Goal: Communication & Community: Answer question/provide support

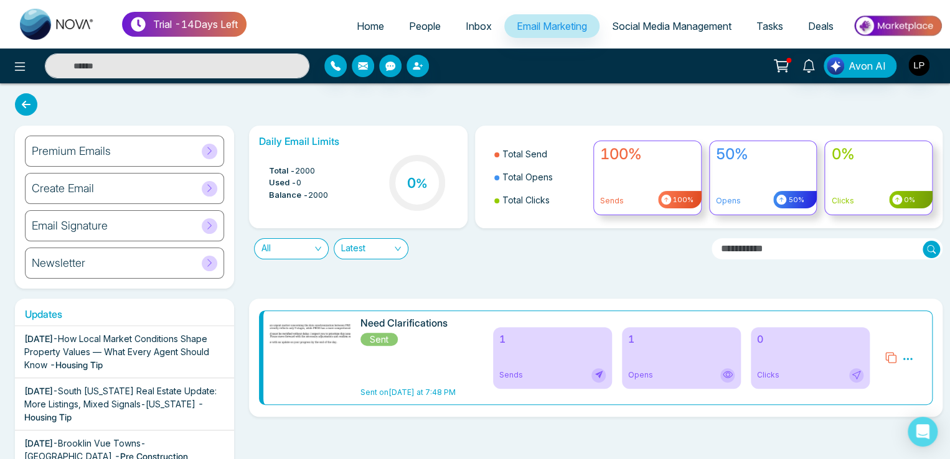
click at [465, 24] on span "Inbox" at bounding box center [478, 26] width 26 height 12
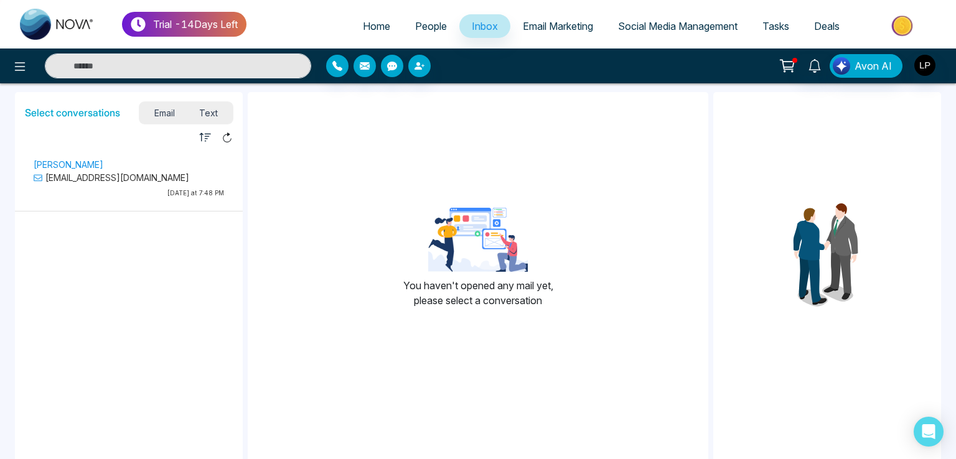
click at [137, 177] on p "[EMAIL_ADDRESS][DOMAIN_NAME]" at bounding box center [129, 177] width 190 height 13
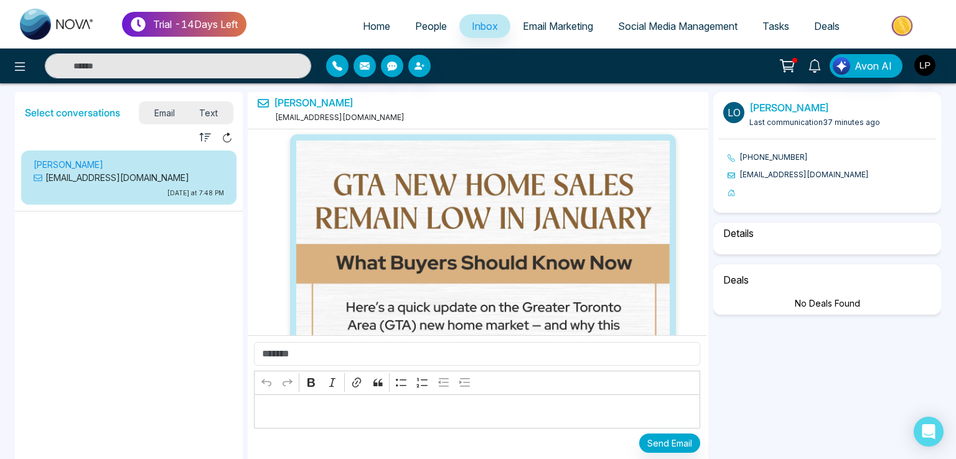
scroll to position [1381, 0]
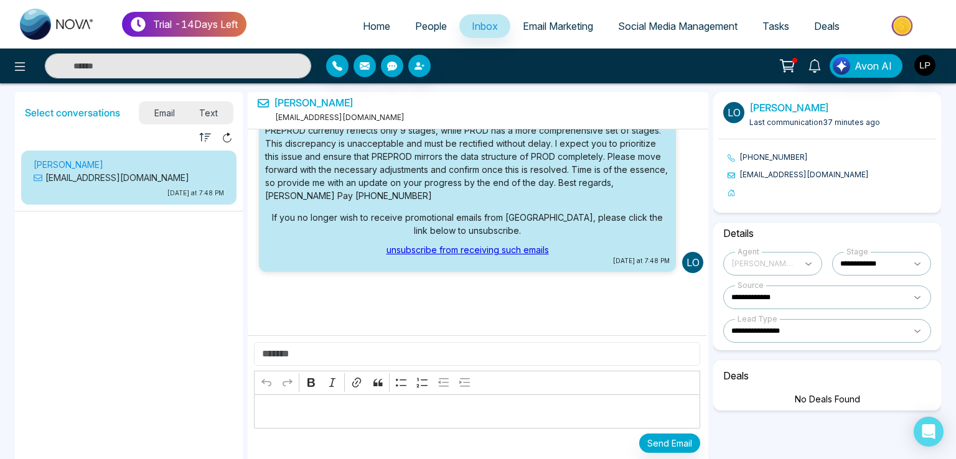
click at [304, 351] on input "text" at bounding box center [477, 354] width 446 height 24
type input "**********"
click at [297, 411] on p "Editor editing area: main" at bounding box center [477, 411] width 433 height 15
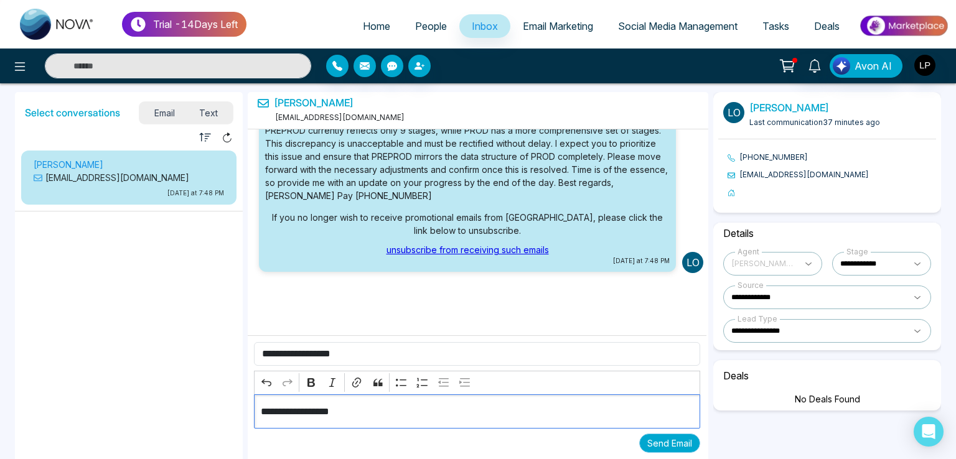
click at [658, 442] on button "Send Email" at bounding box center [669, 443] width 61 height 19
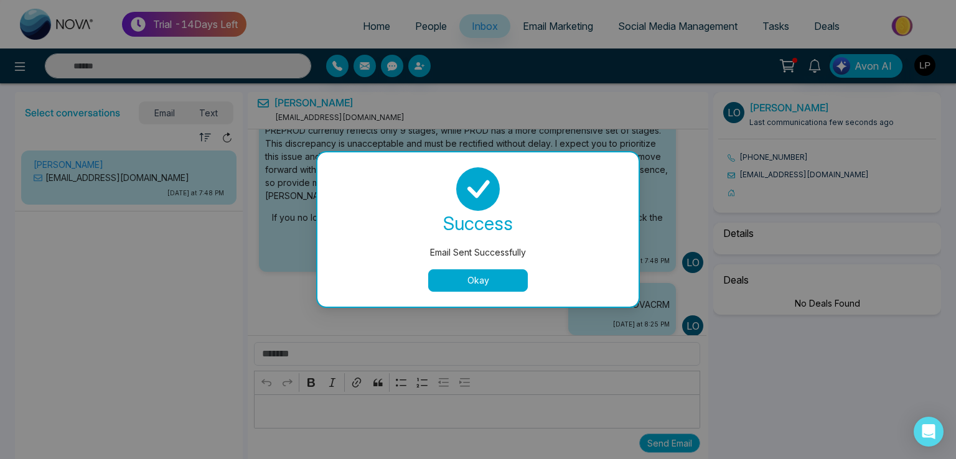
scroll to position [1445, 0]
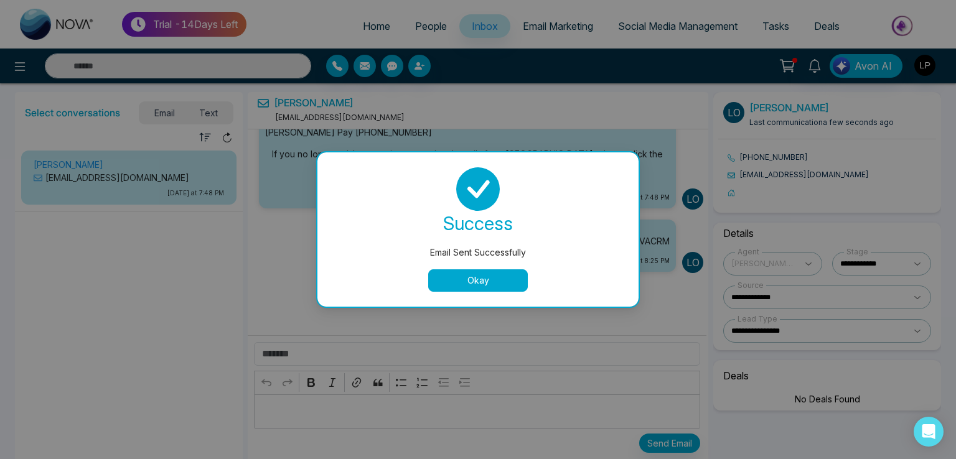
click at [490, 282] on button "Okay" at bounding box center [478, 280] width 100 height 22
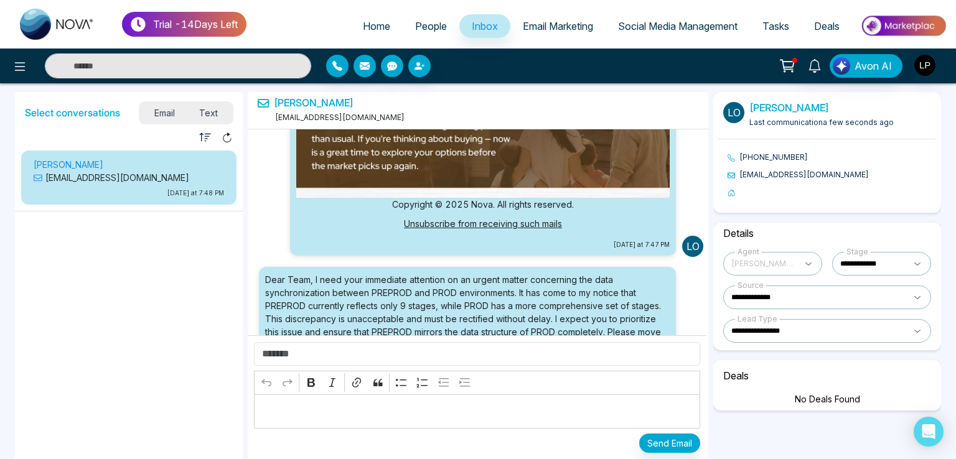
scroll to position [1071, 0]
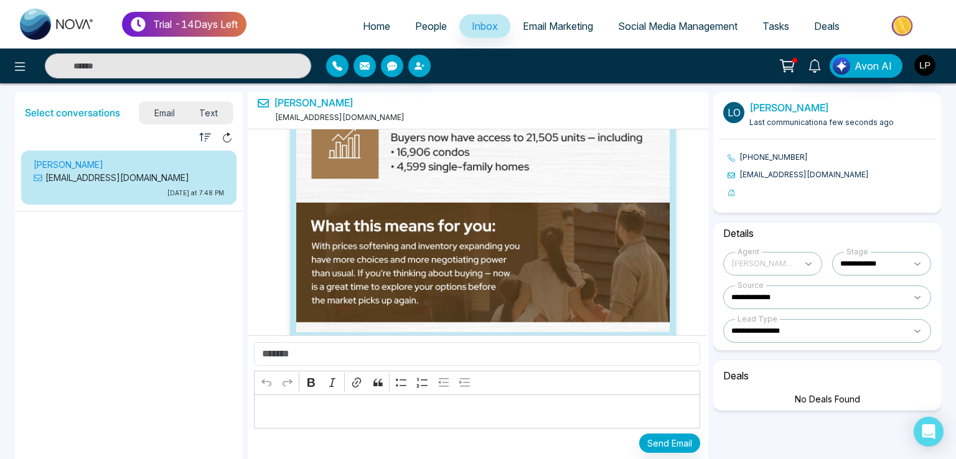
click at [423, 21] on span "People" at bounding box center [431, 26] width 32 height 12
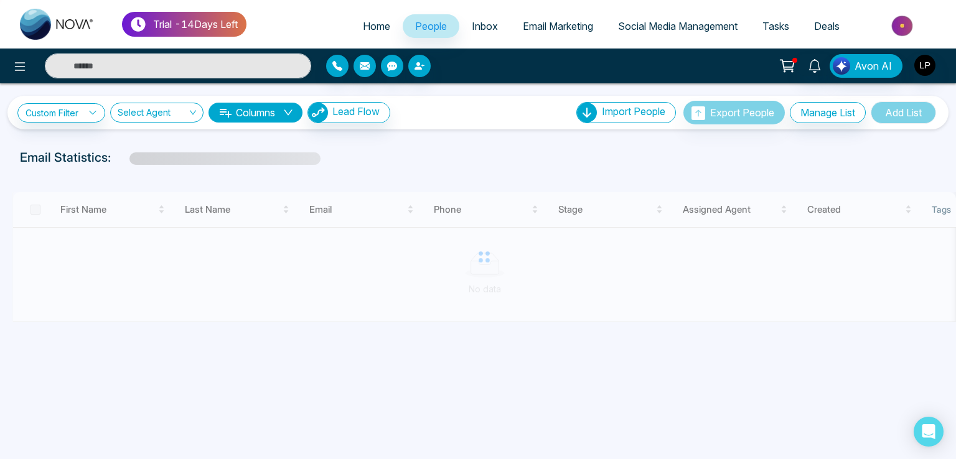
click at [538, 28] on span "Email Marketing" at bounding box center [558, 26] width 70 height 12
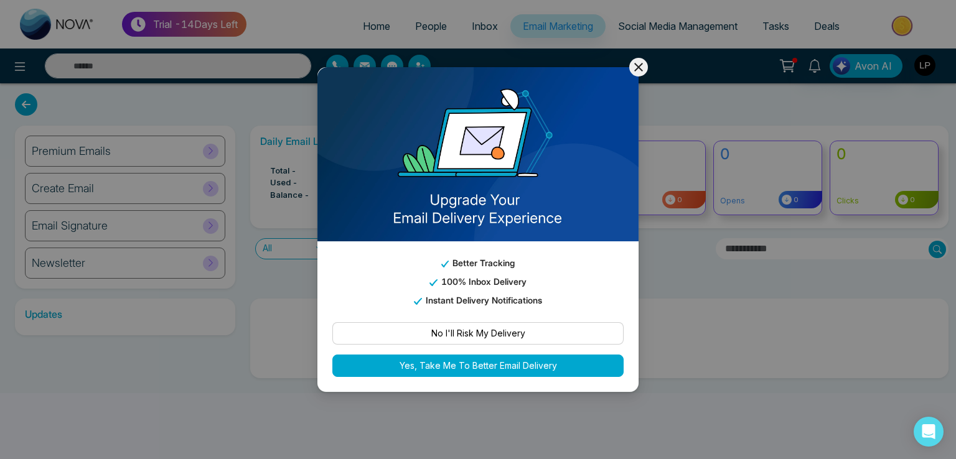
click at [487, 322] on button "No I'll Risk My Delivery" at bounding box center [477, 333] width 291 height 22
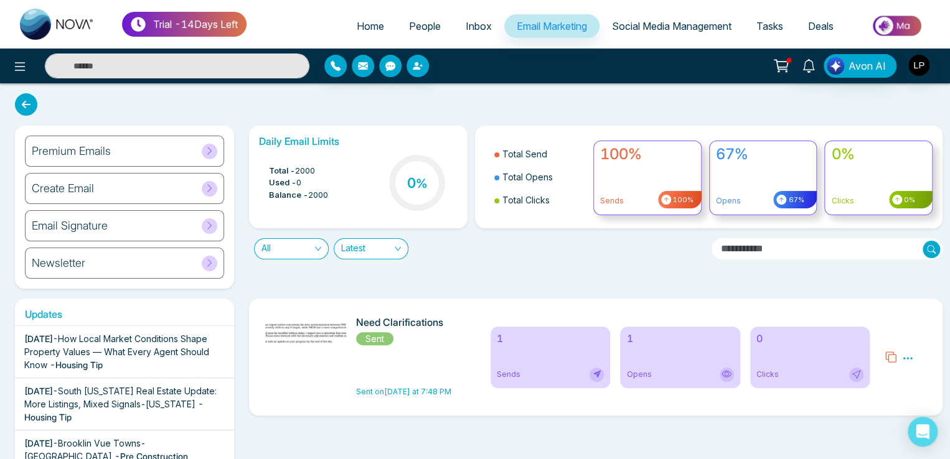
click at [472, 26] on span "Inbox" at bounding box center [478, 26] width 26 height 12
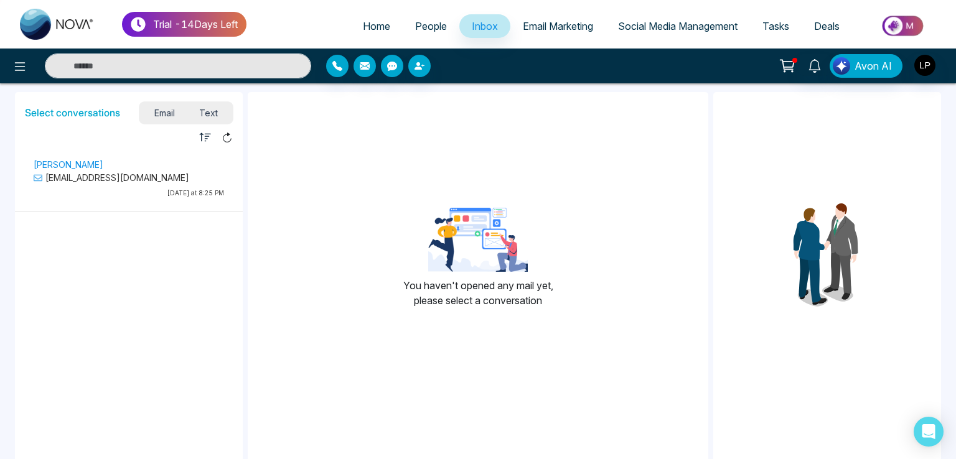
click at [136, 210] on li "[PERSON_NAME] [EMAIL_ADDRESS][DOMAIN_NAME] [DATE] at 8:25 PM" at bounding box center [129, 181] width 228 height 61
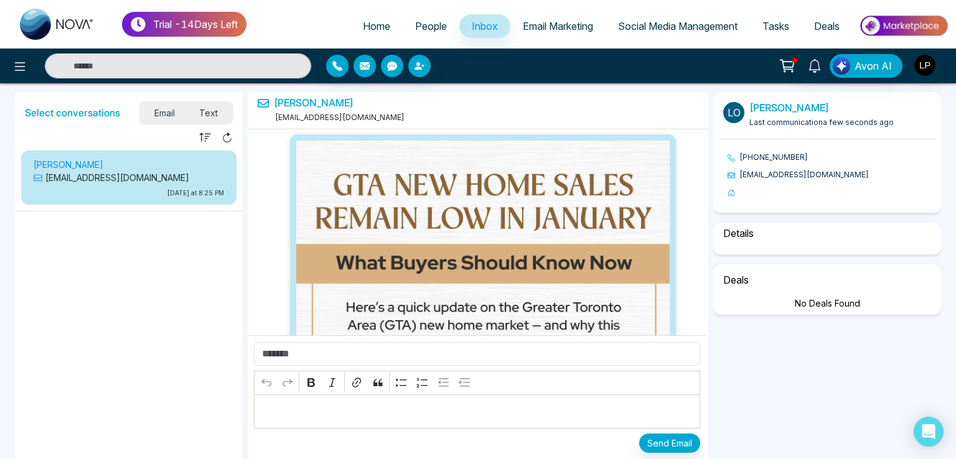
scroll to position [1445, 0]
